Goal: Navigation & Orientation: Find specific page/section

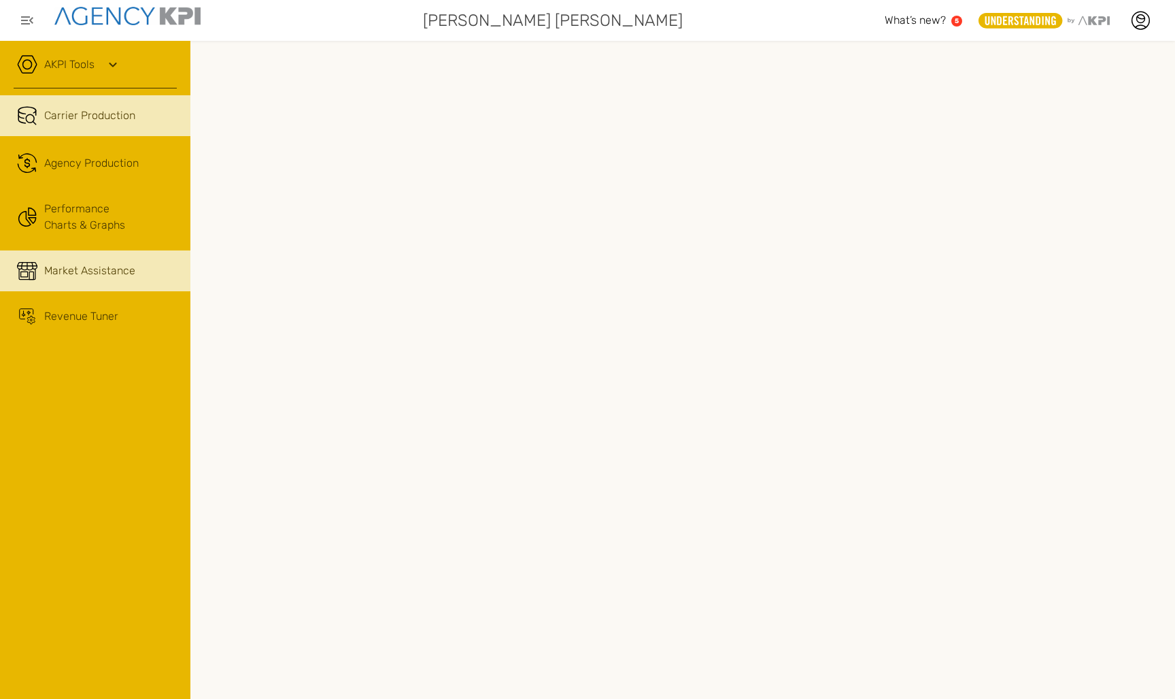
click at [83, 282] on link "Market Assistance" at bounding box center [95, 270] width 190 height 41
click at [139, 269] on div "Market Assistance" at bounding box center [110, 271] width 133 height 16
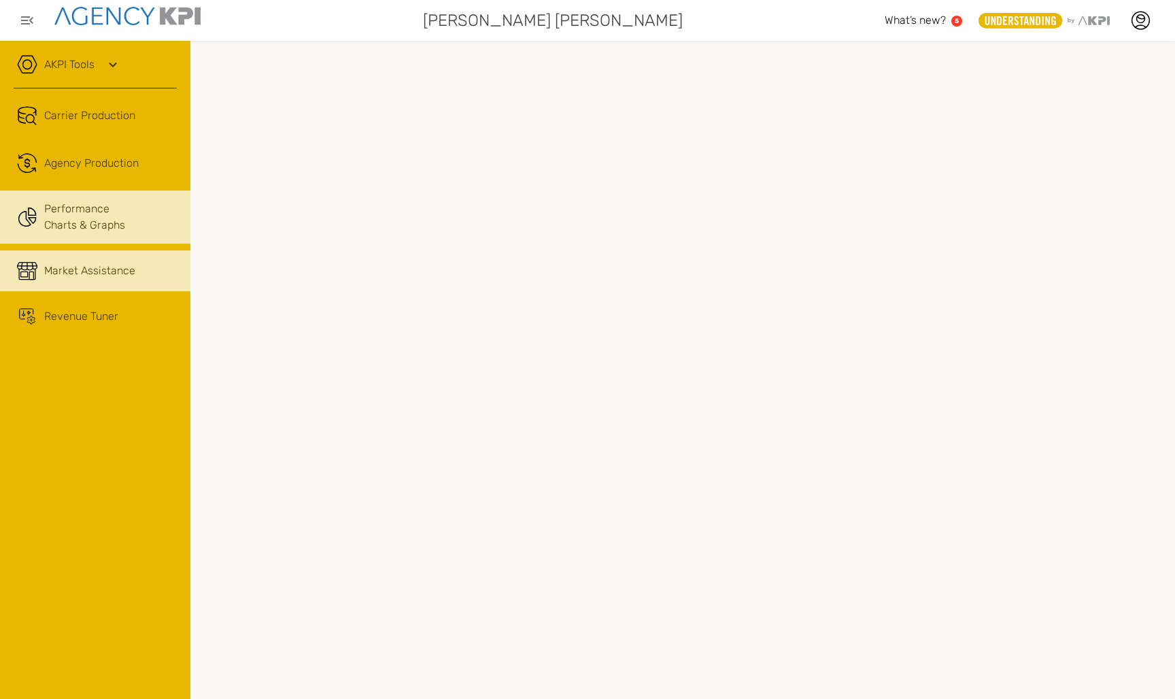
click at [103, 227] on link "Performance Charts & Graphs" at bounding box center [95, 216] width 190 height 53
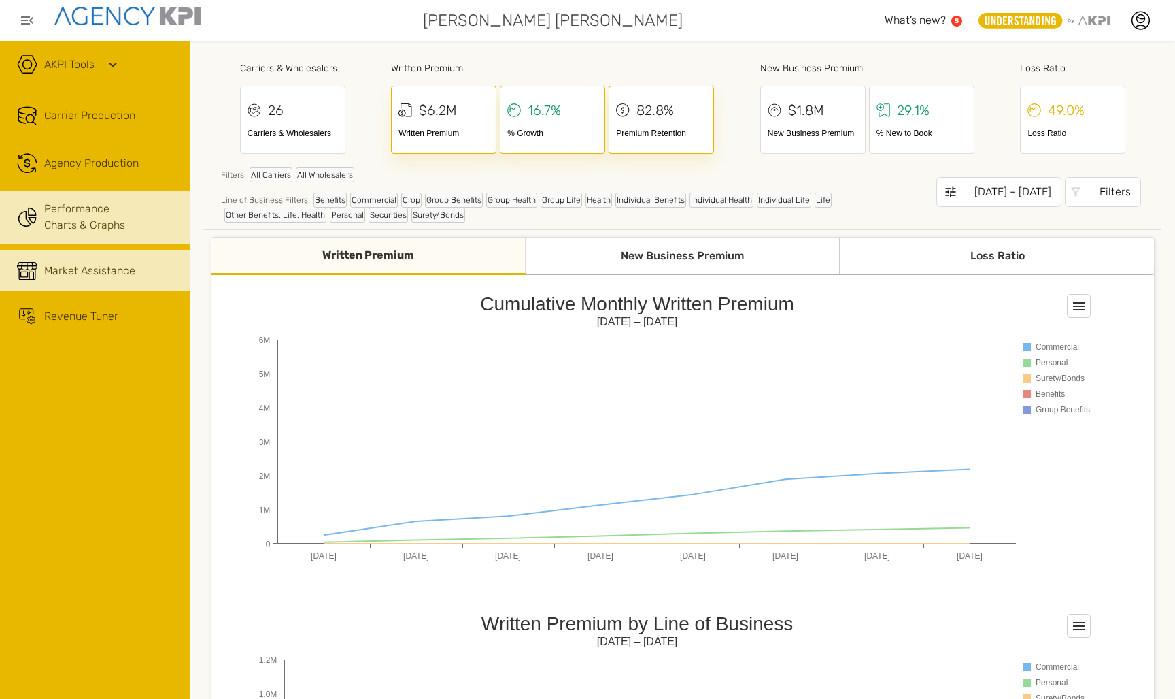
click at [103, 271] on span "Market Assistance" at bounding box center [89, 271] width 91 height 16
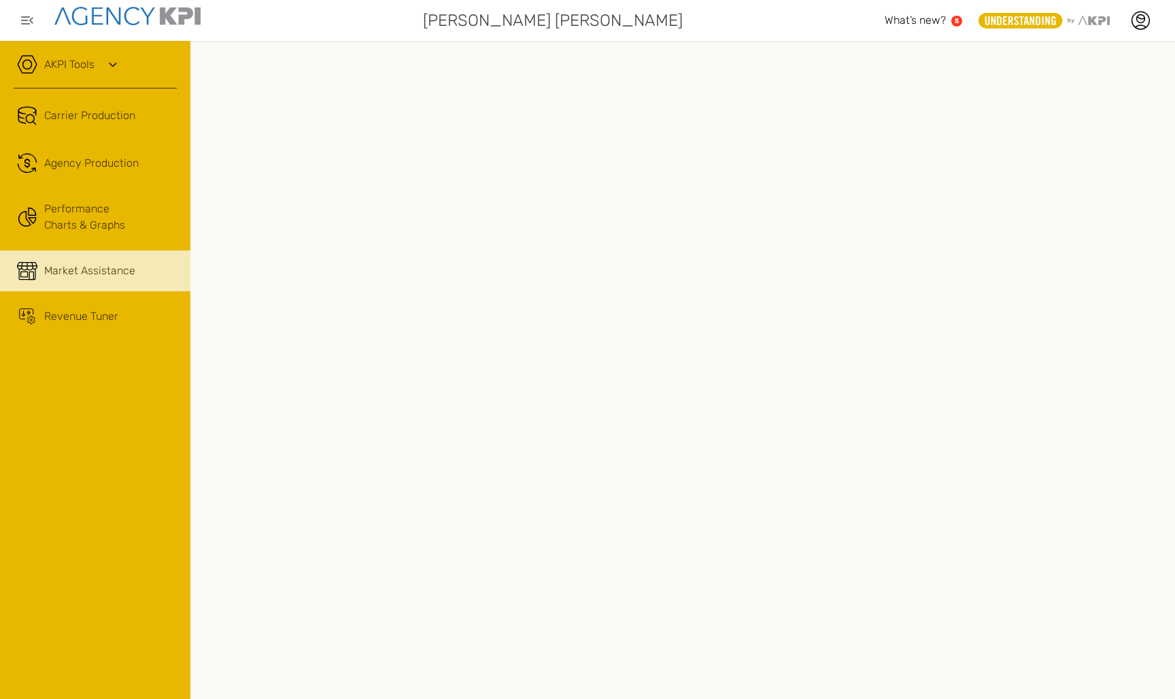
click at [158, 543] on div "AKPI Tools AMS Data Upload AMS Data Health Input Additional Carrier Production …" at bounding box center [95, 370] width 190 height 658
